Goal: Find specific page/section: Find specific page/section

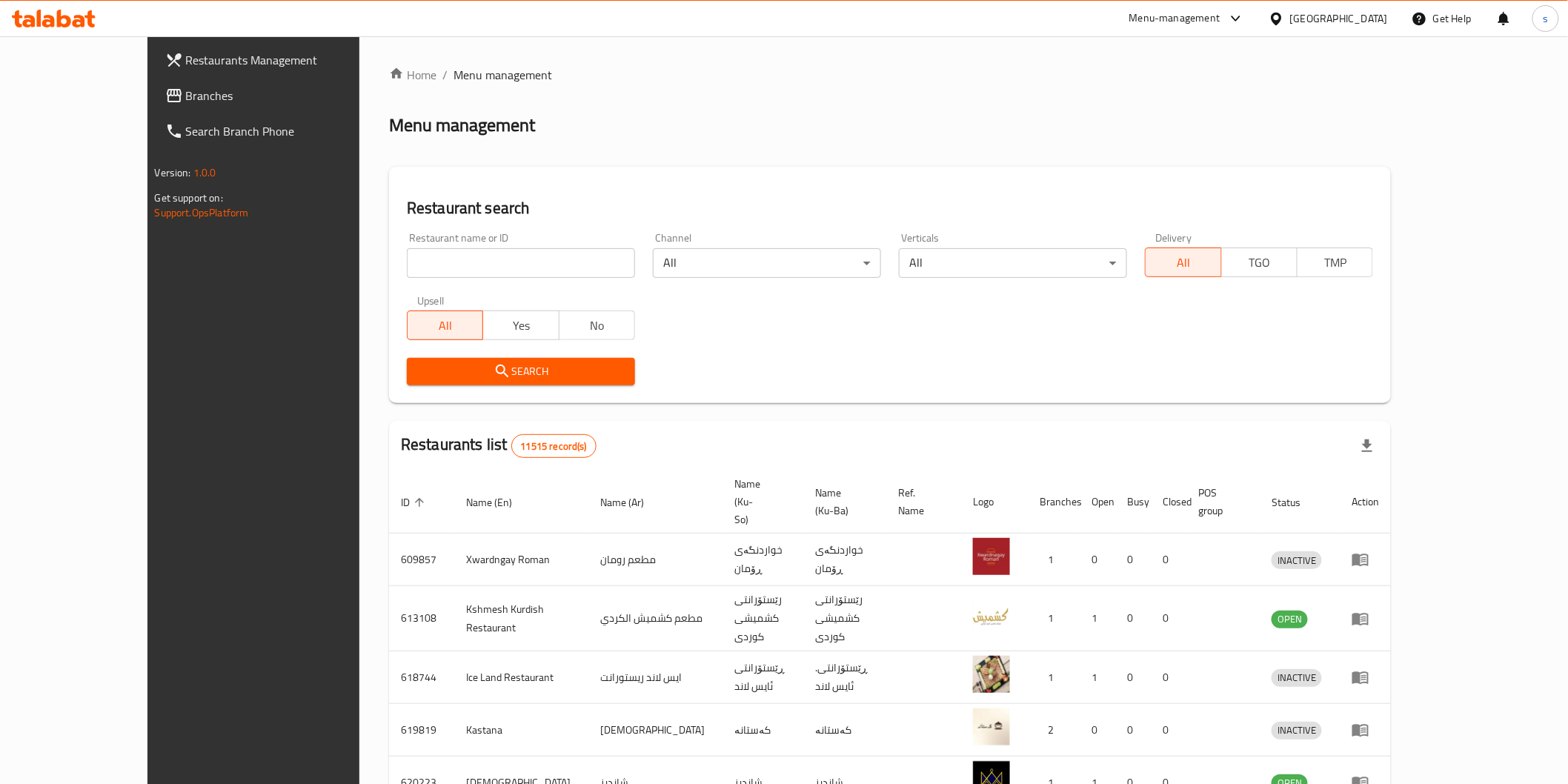
click at [408, 259] on input "search" at bounding box center [520, 262] width 228 height 29
paste input "Tajhizat Walima"
type input "Tajhizat Walima"
click at [474, 373] on span "Search" at bounding box center [520, 371] width 204 height 18
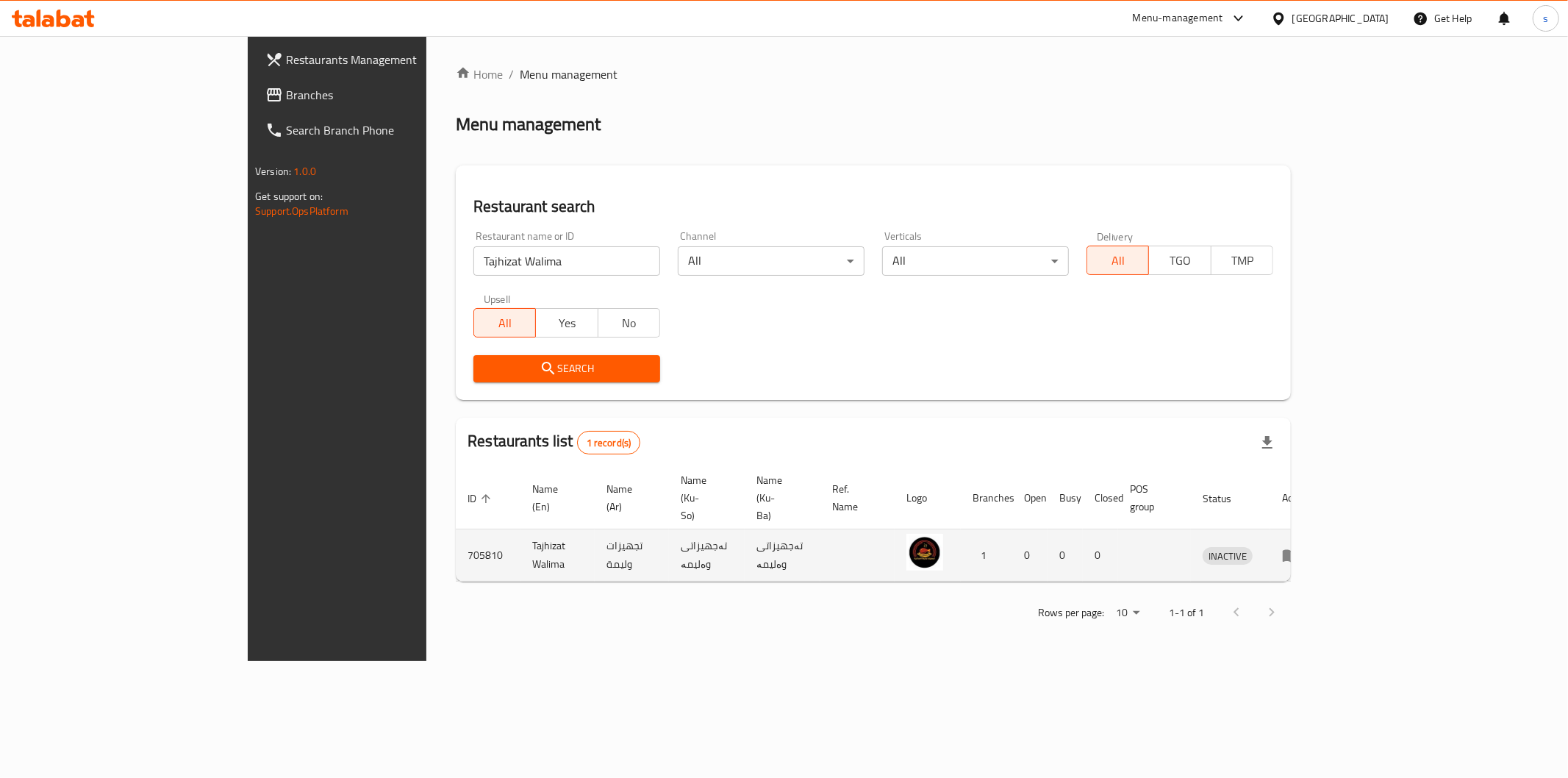
click at [1299, 550] on icon "enhanced table" at bounding box center [1291, 556] width 16 height 13
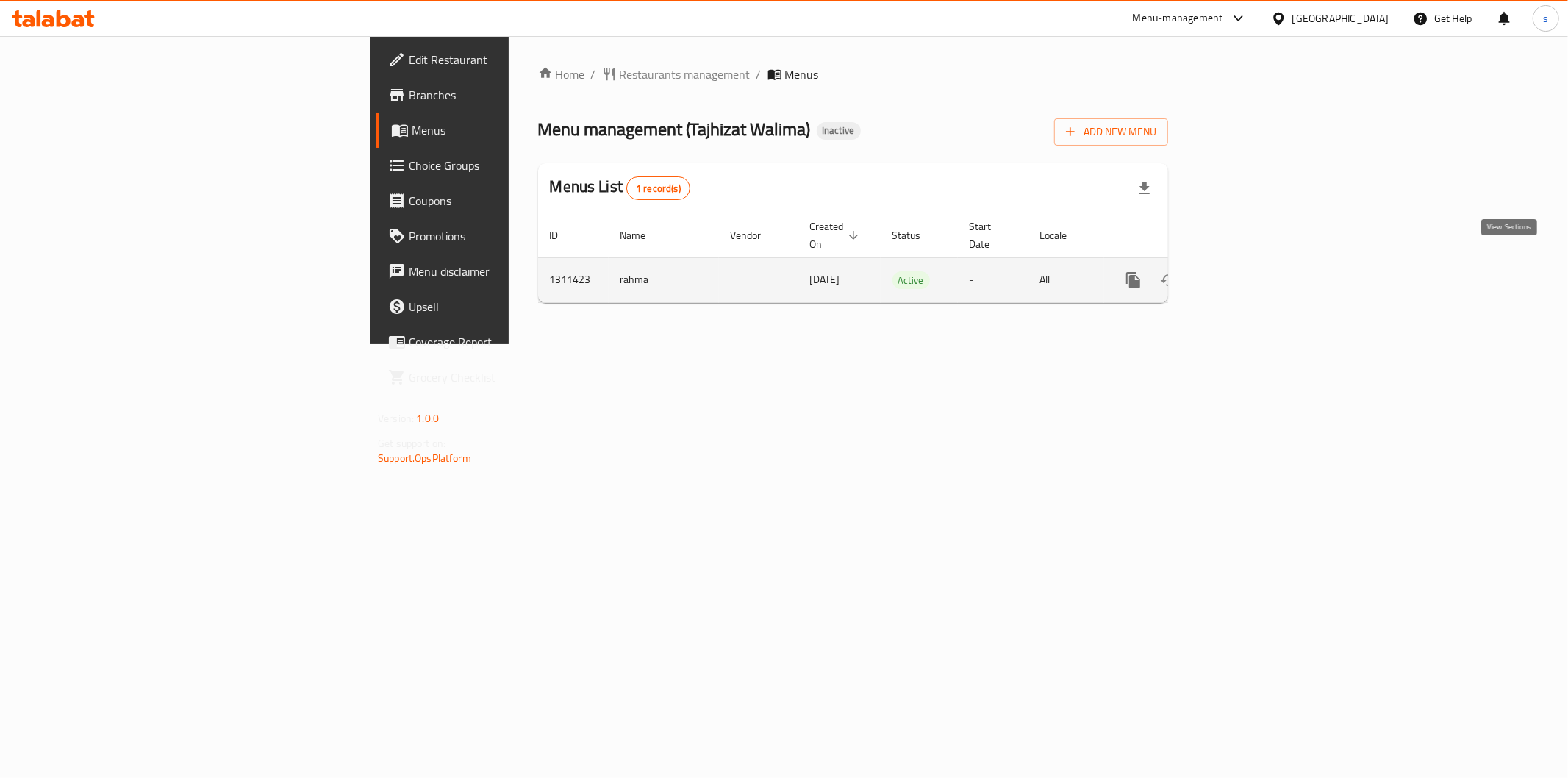
click at [1257, 263] on link "enhanced table" at bounding box center [1239, 280] width 36 height 36
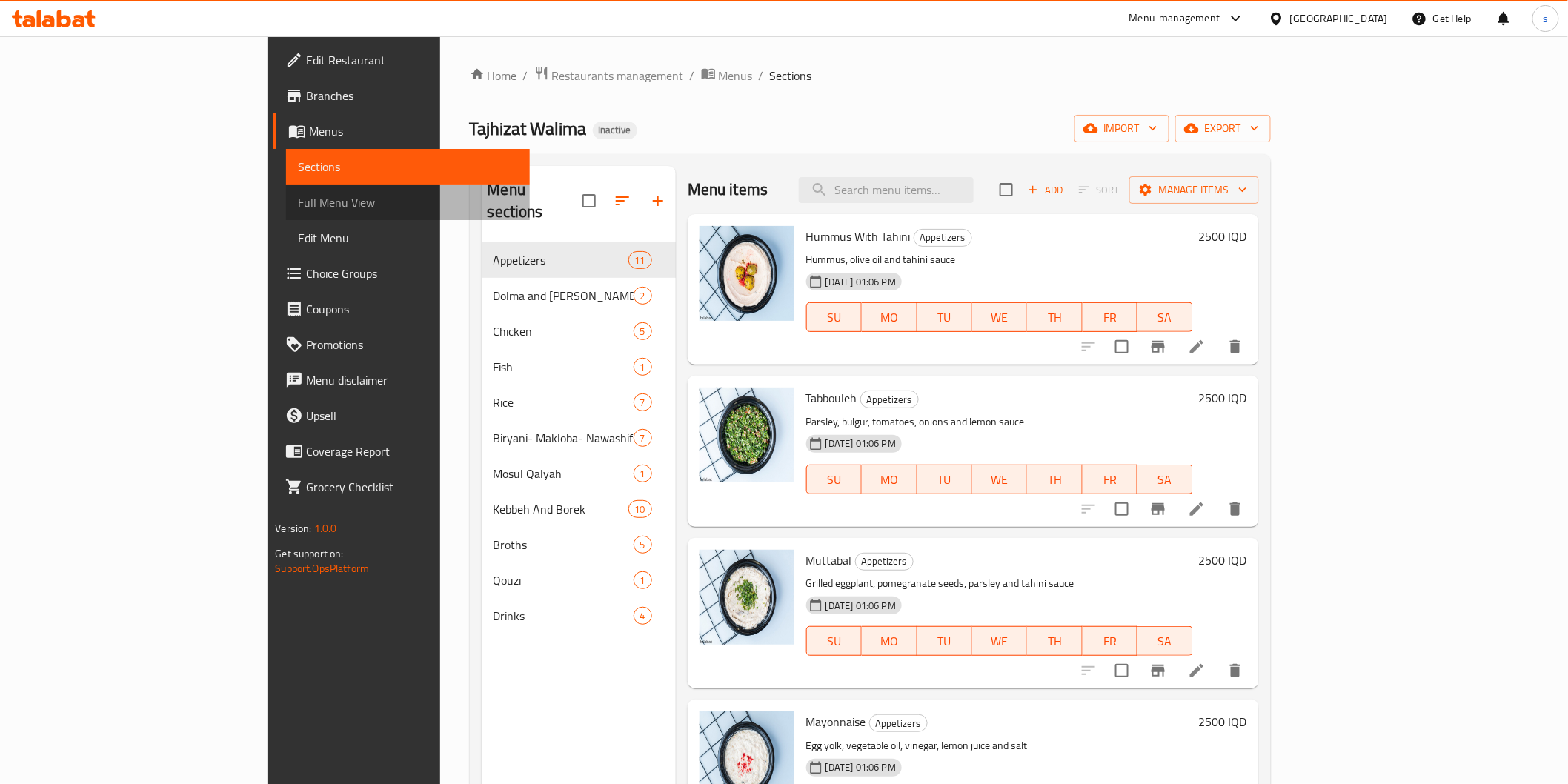
click at [298, 196] on span "Full Menu View" at bounding box center [408, 202] width 220 height 17
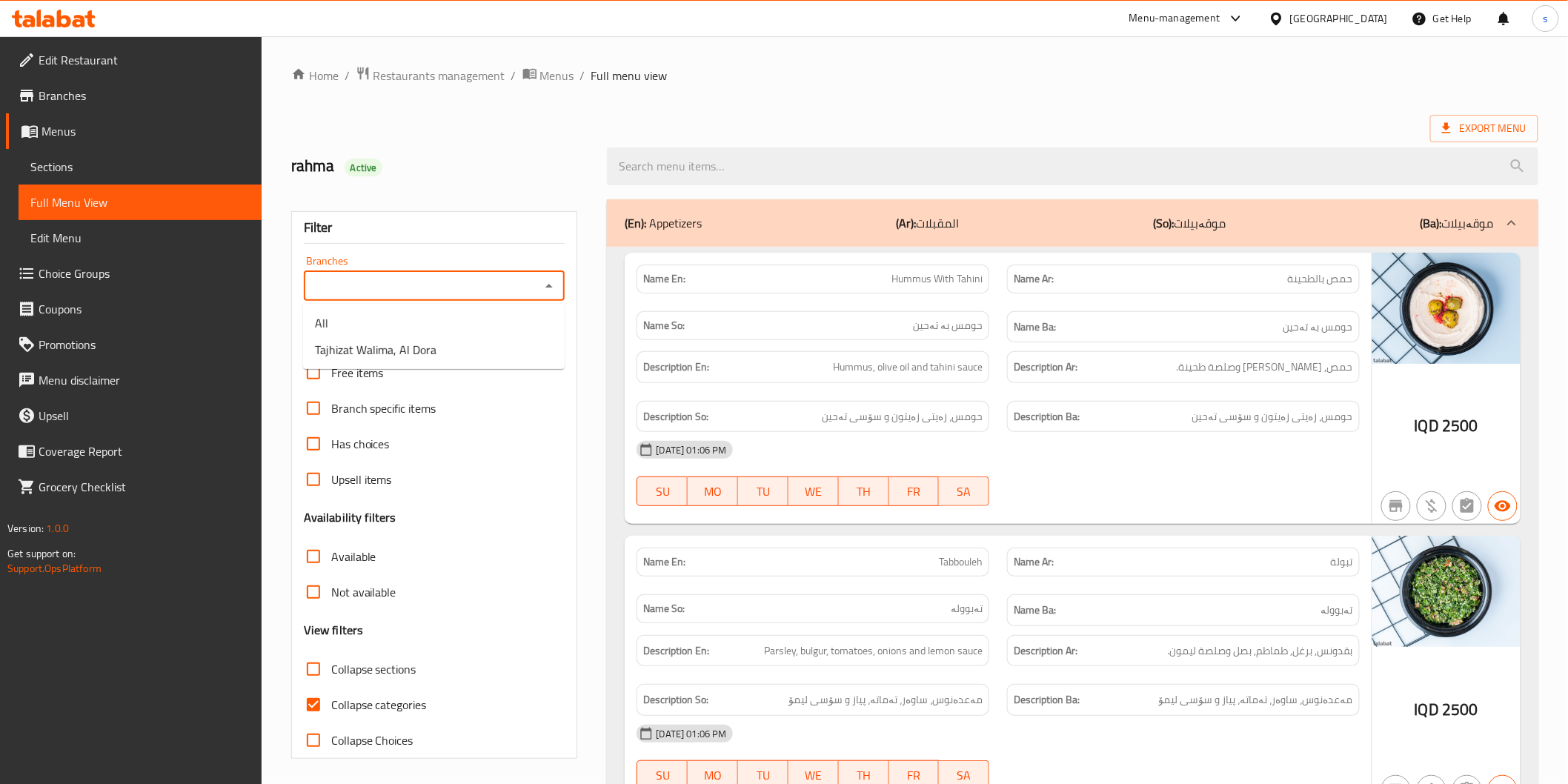
click at [448, 278] on input "Branches" at bounding box center [422, 286] width 228 height 21
click at [457, 343] on li "Tajhizat Walima, Al Dora" at bounding box center [434, 350] width 262 height 27
type input "Tajhizat Walima, Al Dora"
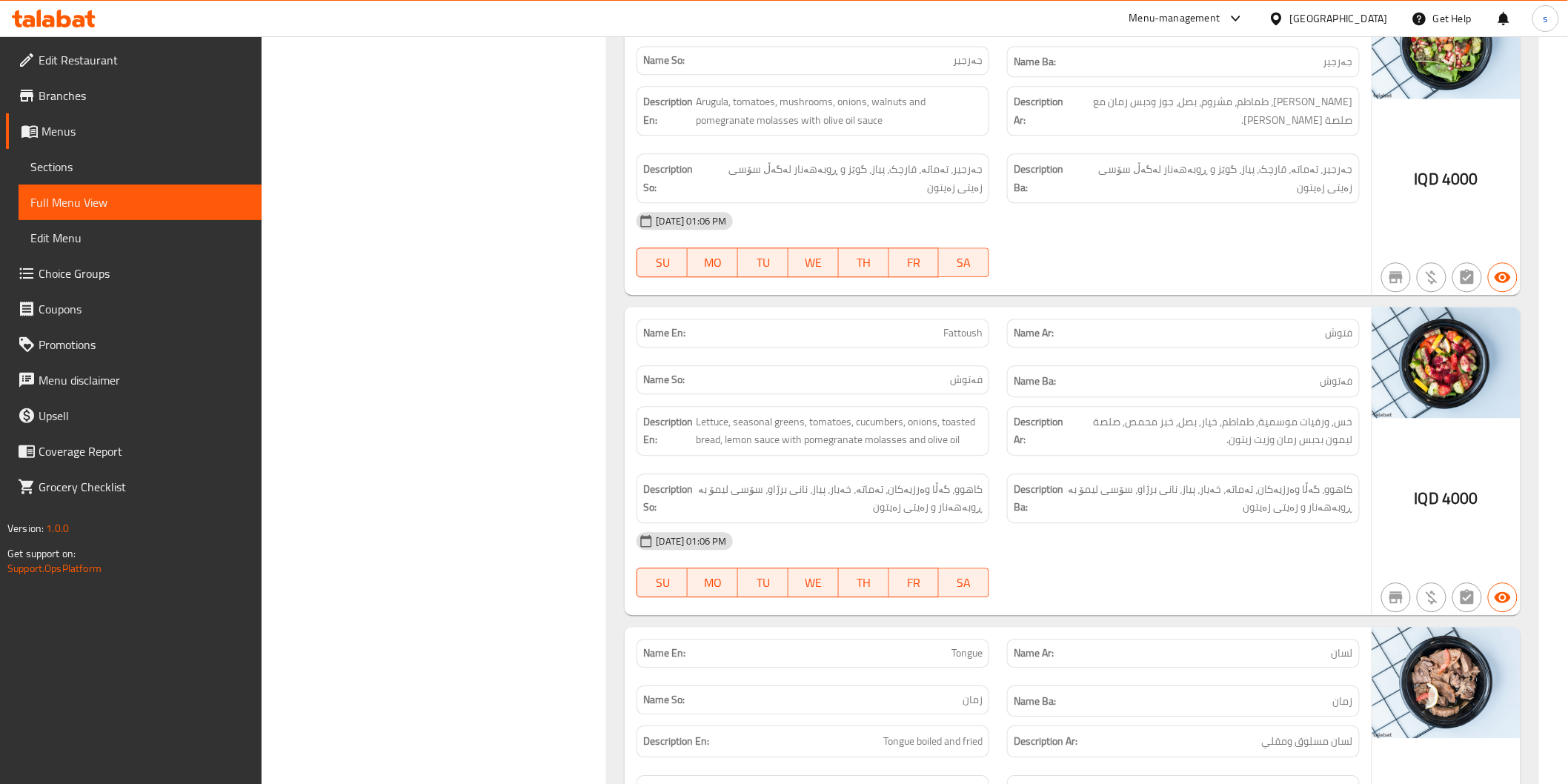
scroll to position [1481, 0]
